Goal: Task Accomplishment & Management: Use online tool/utility

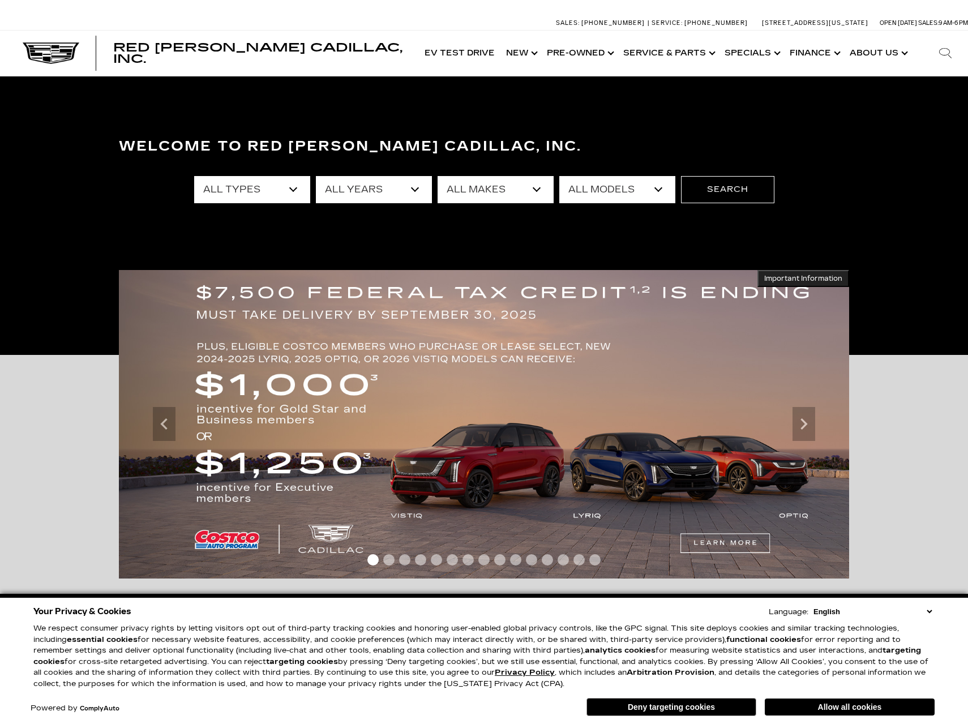
scroll to position [2, 0]
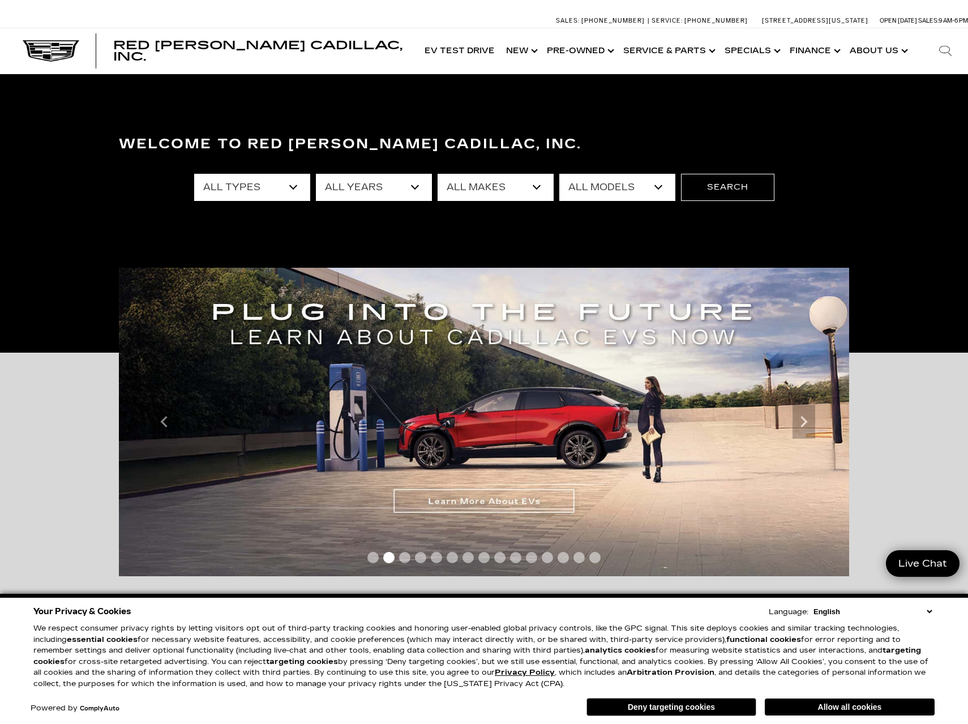
click at [631, 707] on button "Deny targeting cookies" at bounding box center [672, 707] width 170 height 18
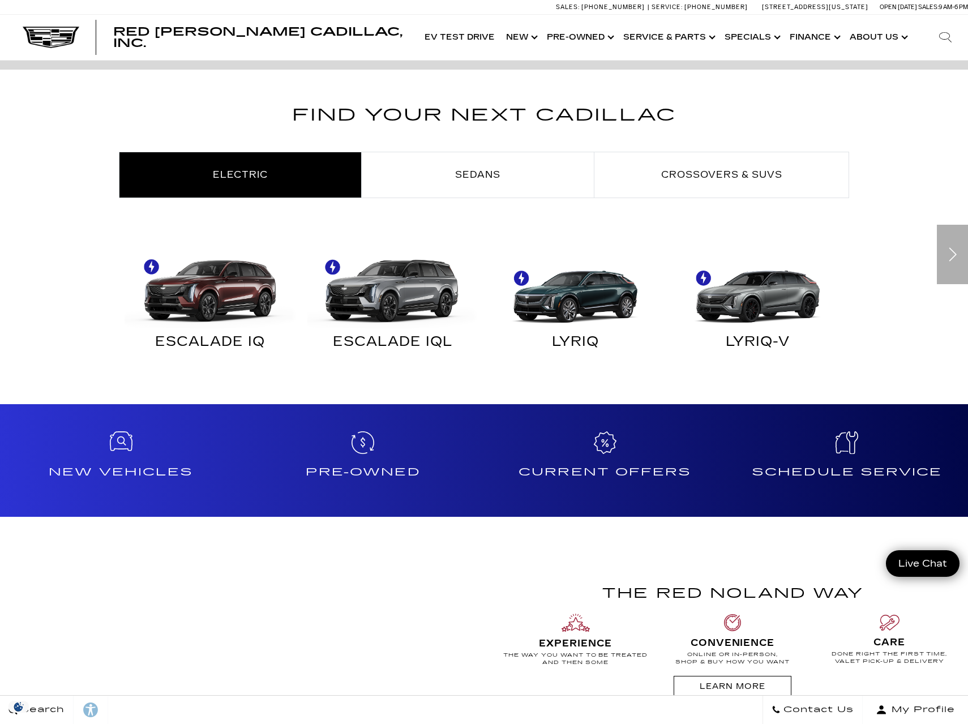
scroll to position [878, 0]
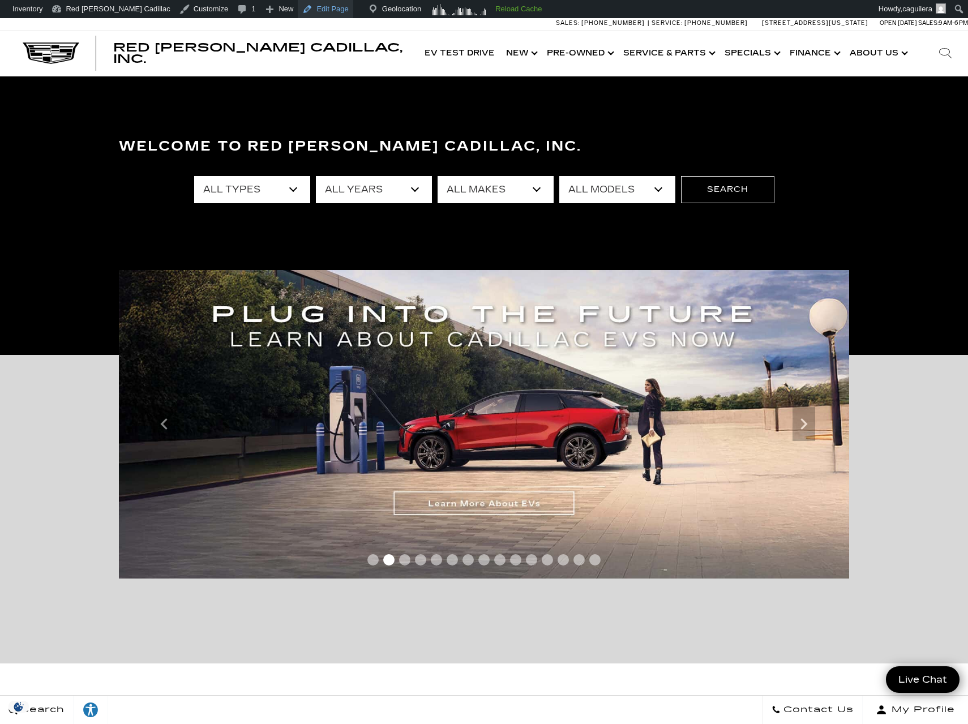
click at [298, 12] on link "Edit Page" at bounding box center [325, 9] width 55 height 18
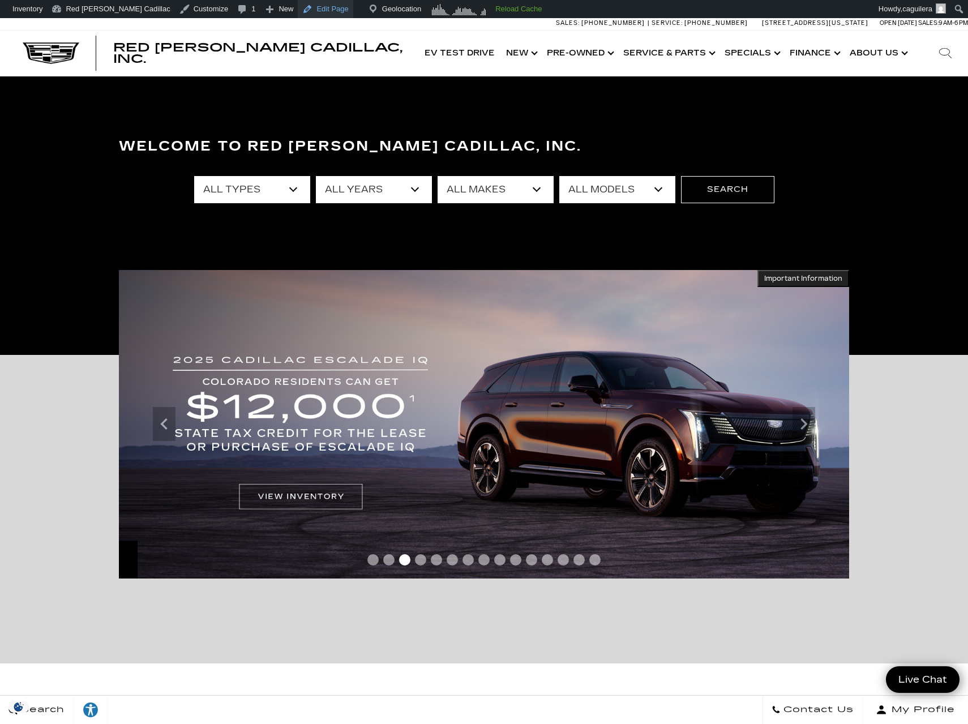
click at [298, 8] on link "Edit Page" at bounding box center [325, 9] width 55 height 18
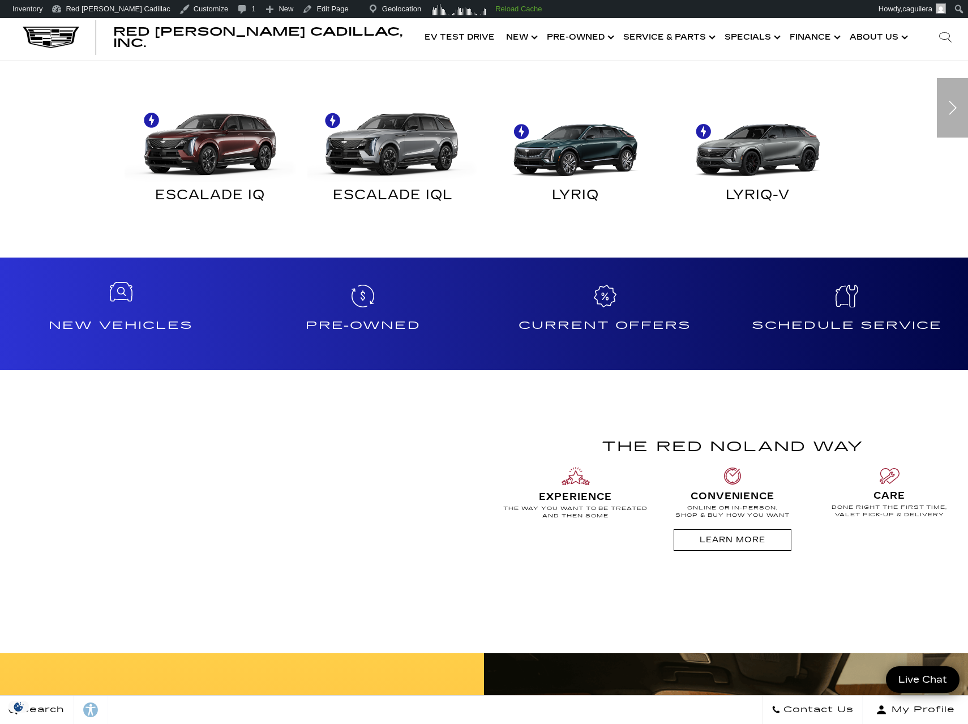
scroll to position [851, 0]
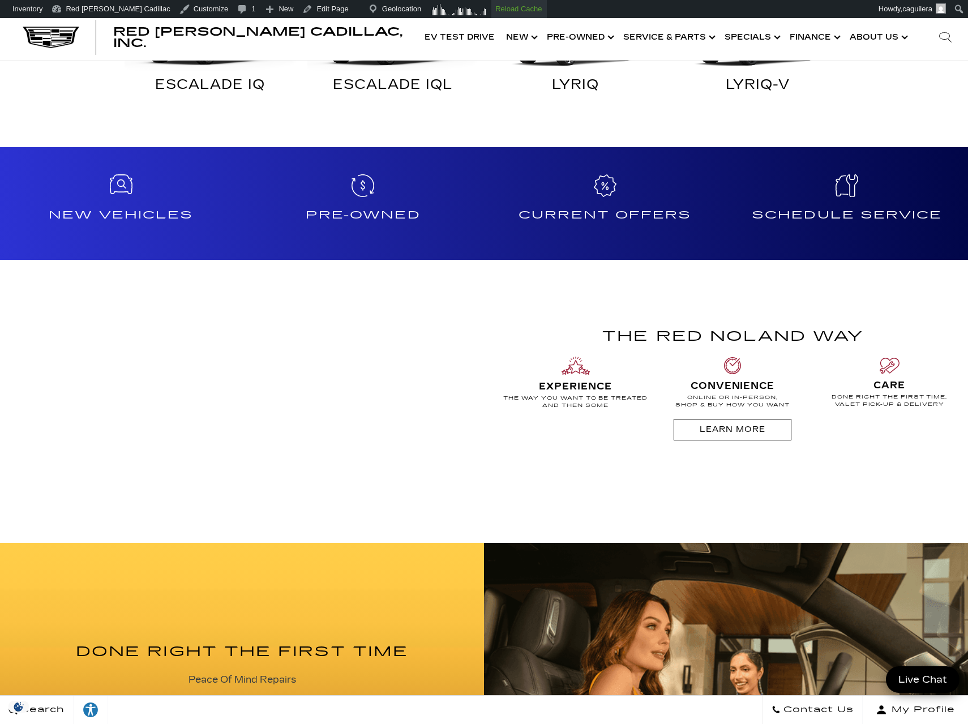
drag, startPoint x: 486, startPoint y: 14, endPoint x: 472, endPoint y: 10, distance: 14.9
click at [492, 14] on link "Reload Cache" at bounding box center [519, 9] width 55 height 18
